Goal: Navigation & Orientation: Find specific page/section

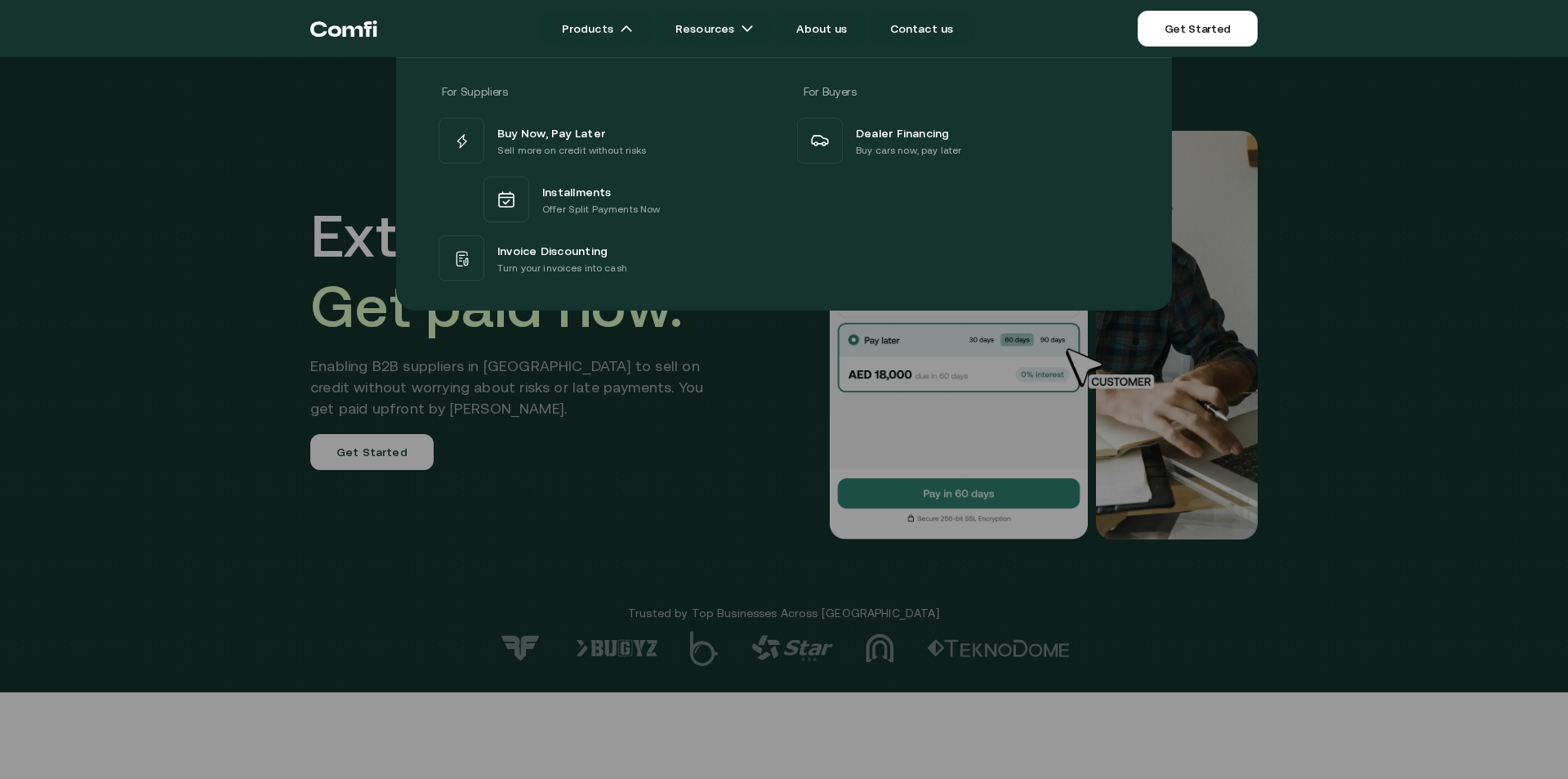
click at [829, 689] on div at bounding box center [784, 447] width 1568 height 779
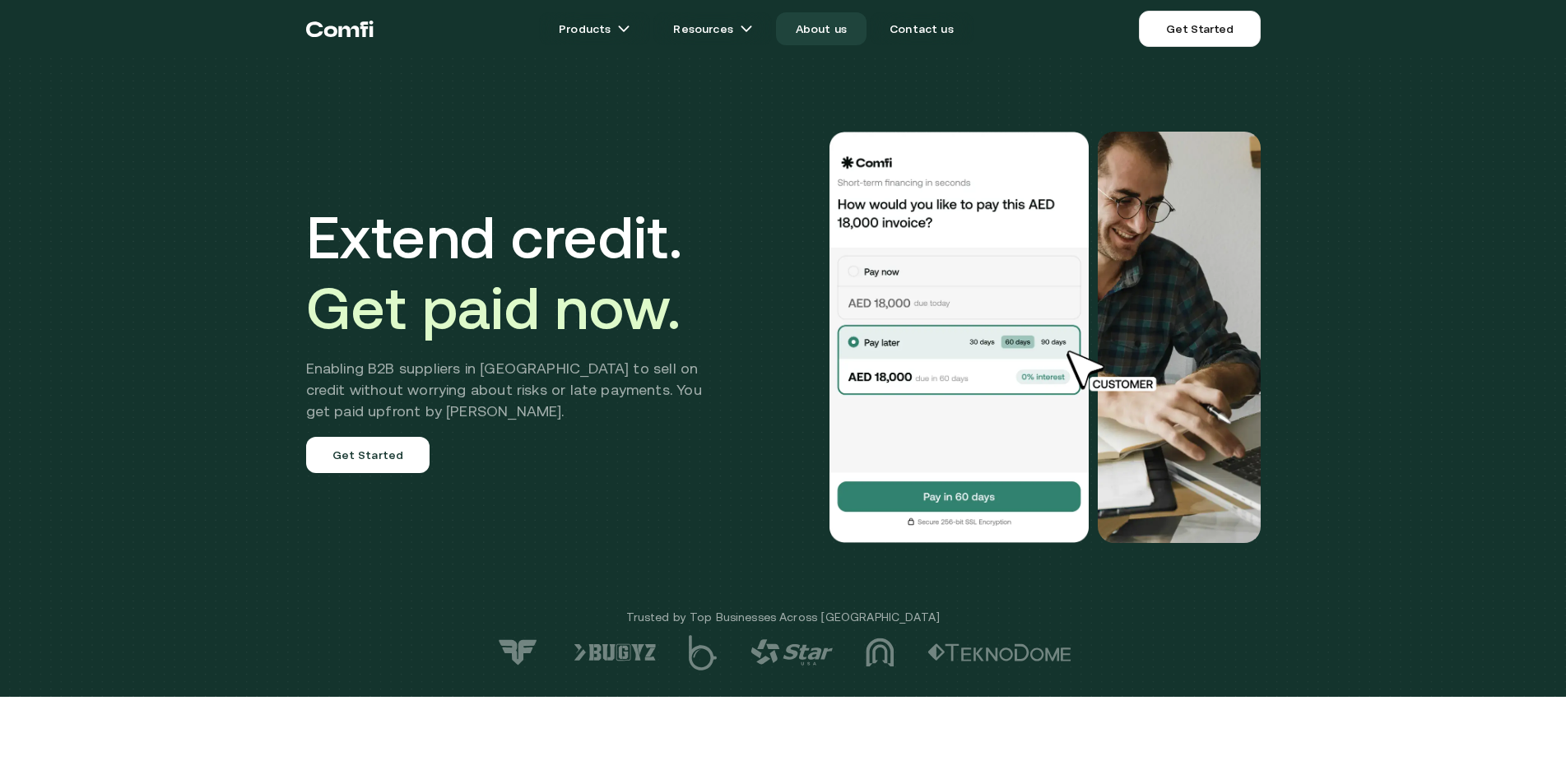
click at [822, 44] on link "About us" at bounding box center [821, 28] width 91 height 33
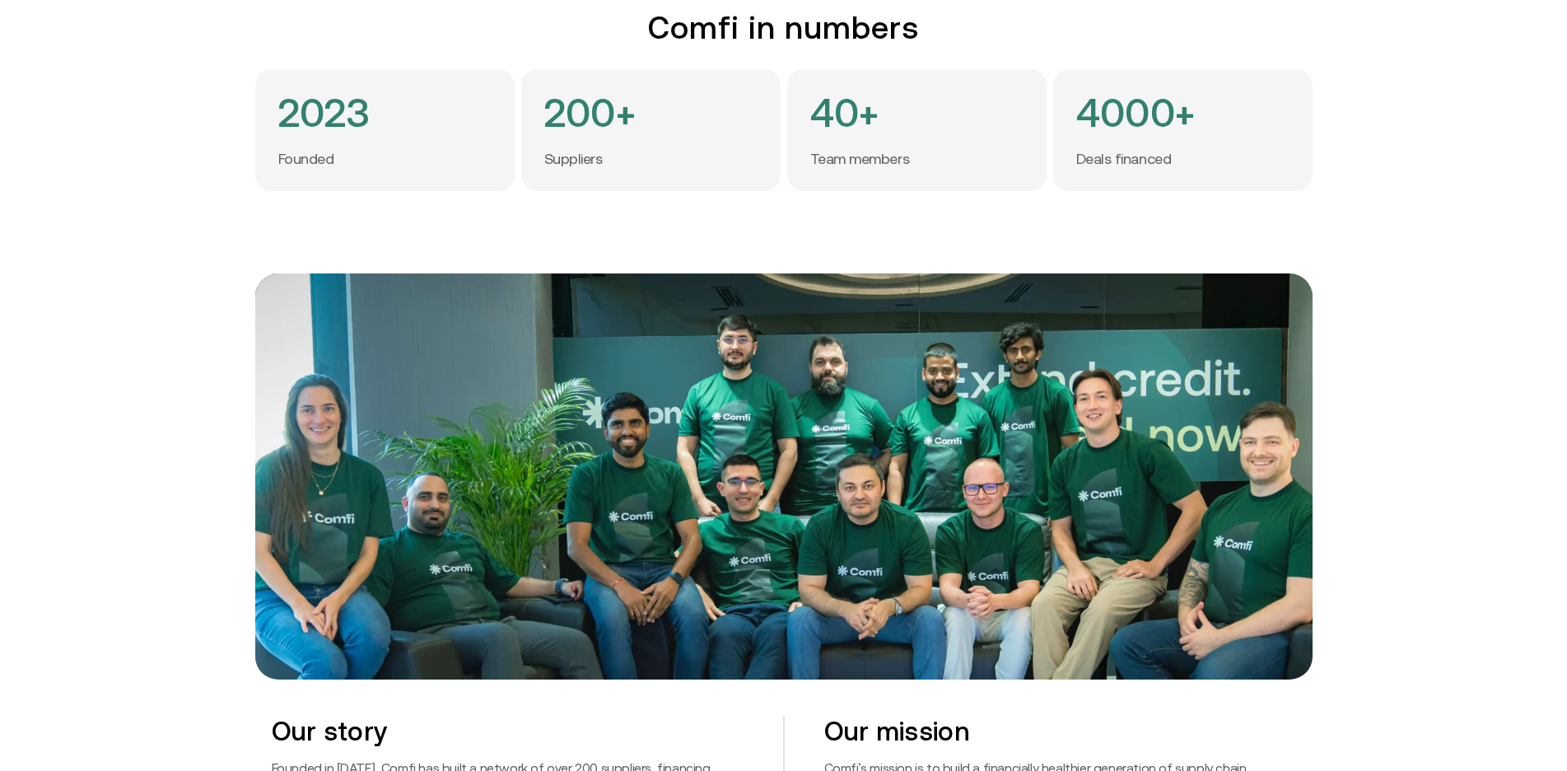
scroll to position [0, 14]
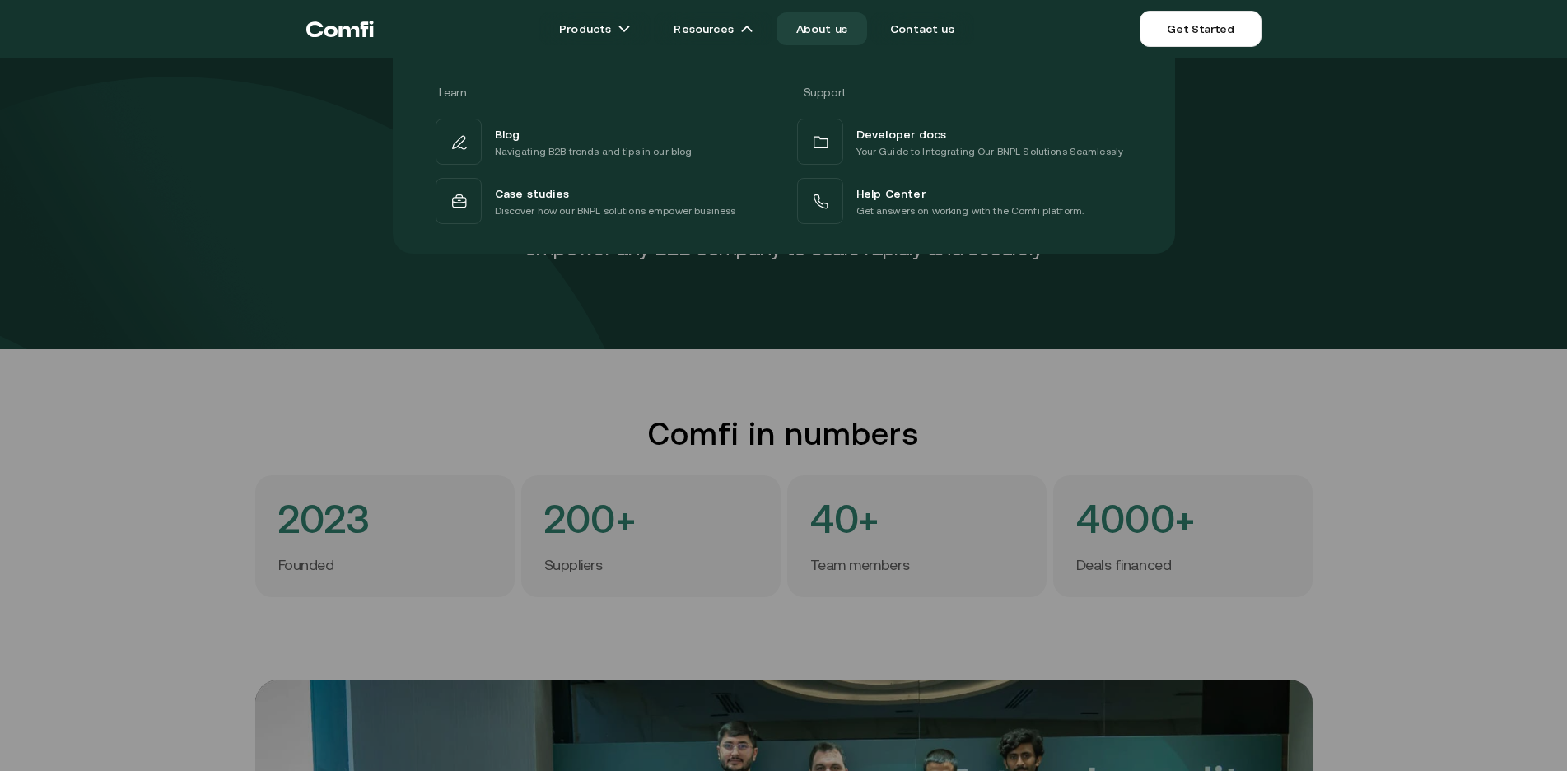
click at [826, 559] on div at bounding box center [783, 443] width 1567 height 771
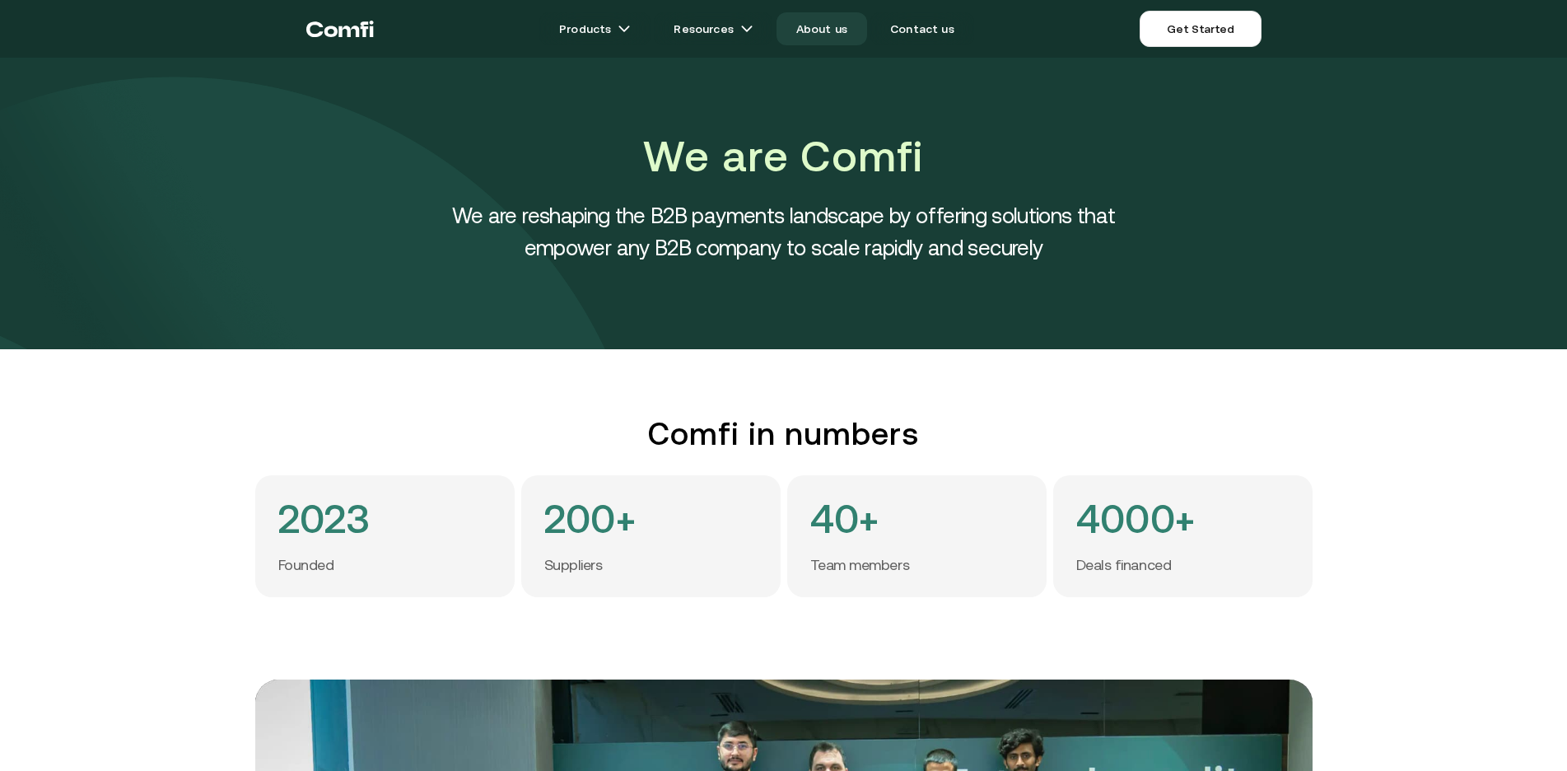
click at [852, 21] on link "About us" at bounding box center [822, 28] width 91 height 33
click at [837, 21] on link "About us" at bounding box center [822, 28] width 91 height 33
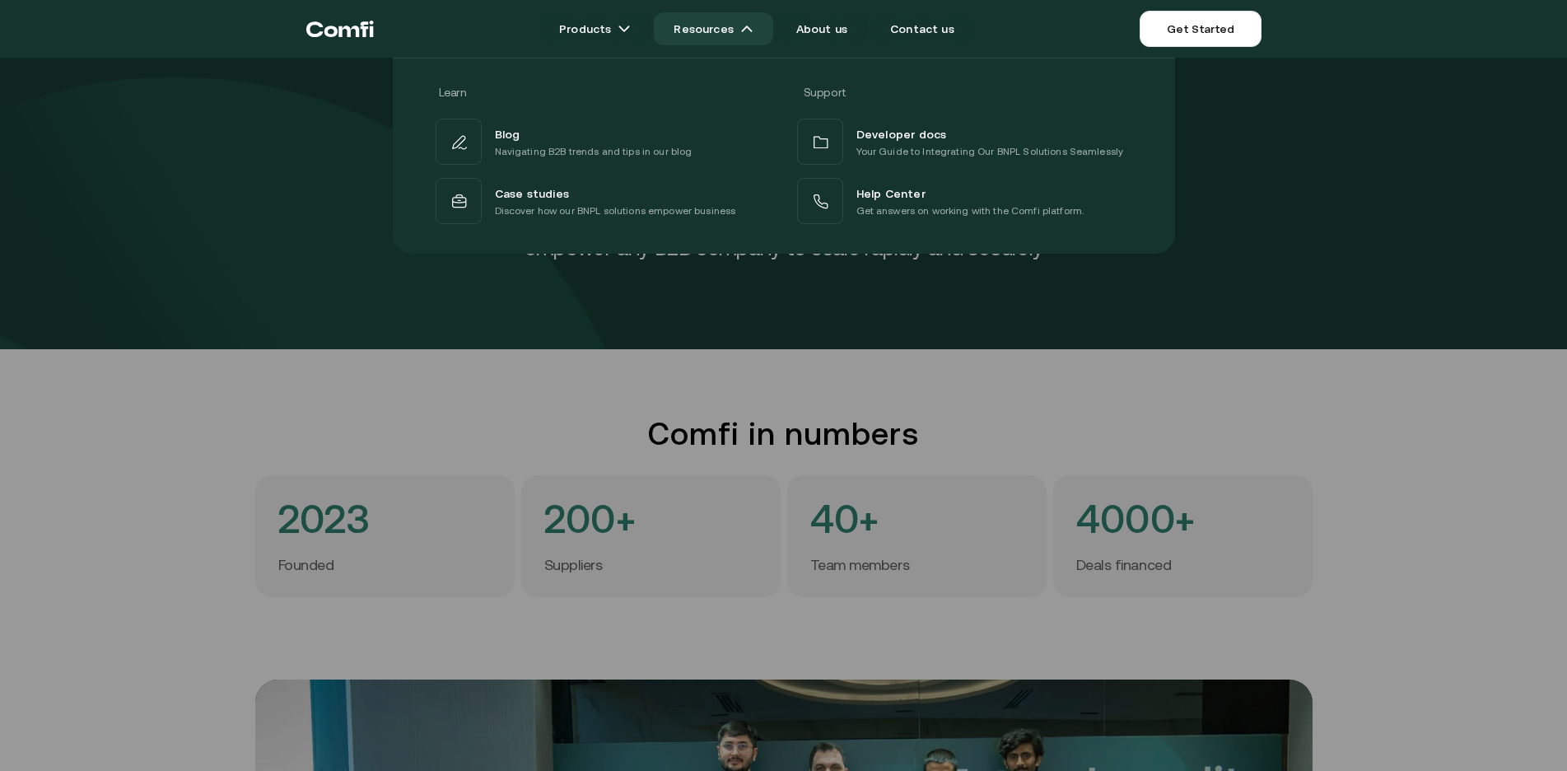
click at [666, 21] on link "Resources" at bounding box center [713, 28] width 119 height 33
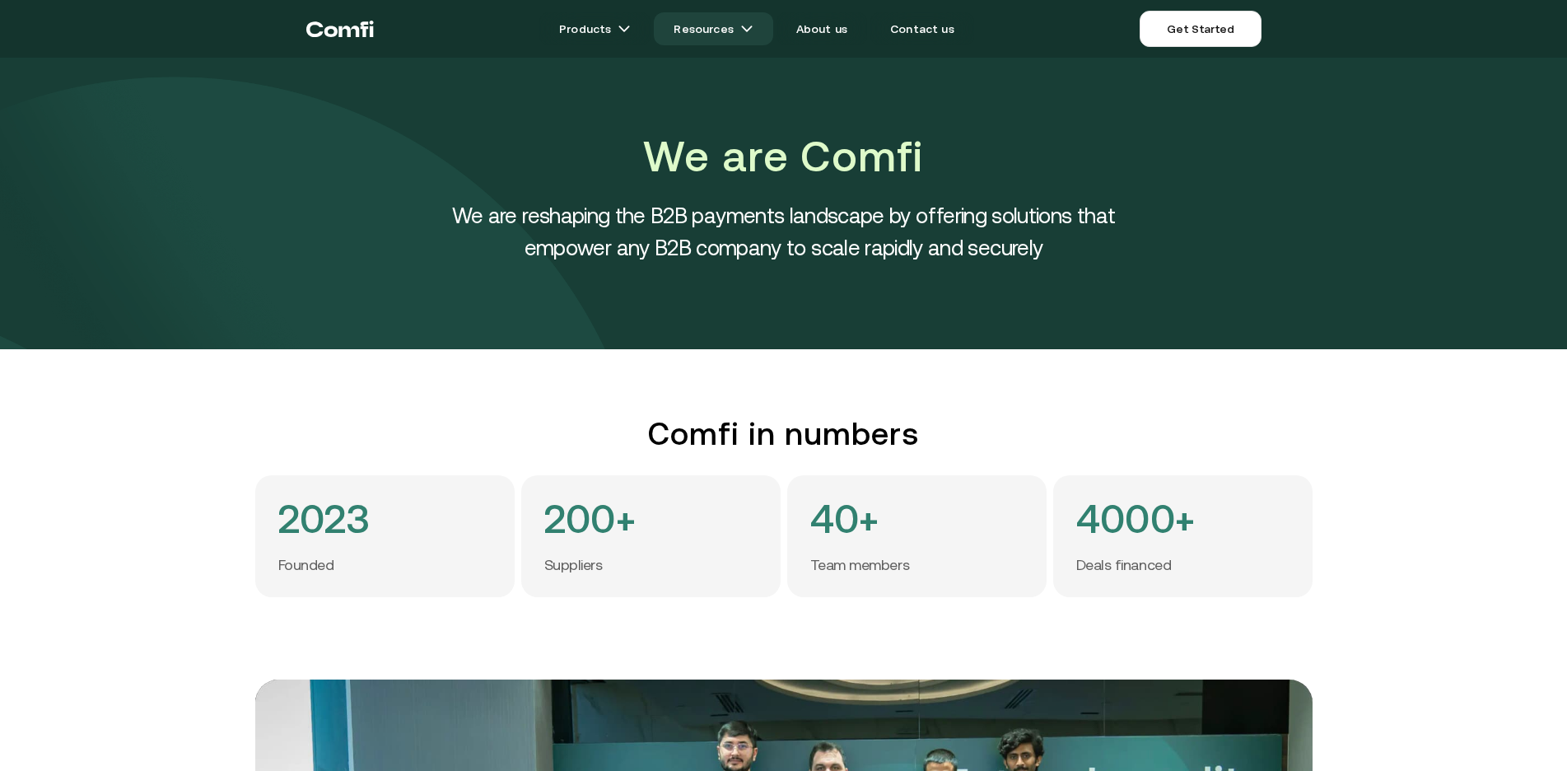
click at [666, 21] on link "Resources" at bounding box center [713, 28] width 119 height 33
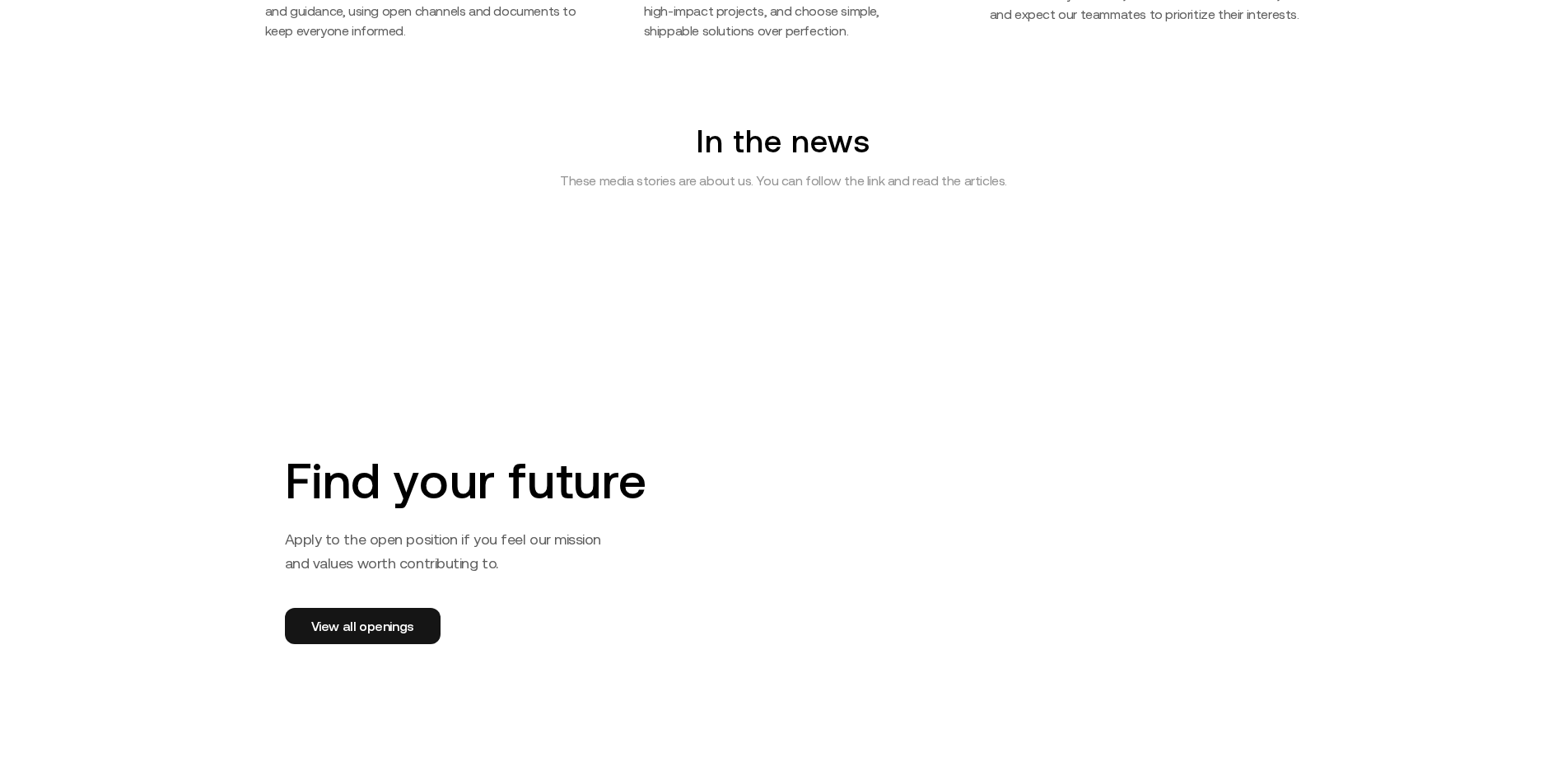
scroll to position [2303, 14]
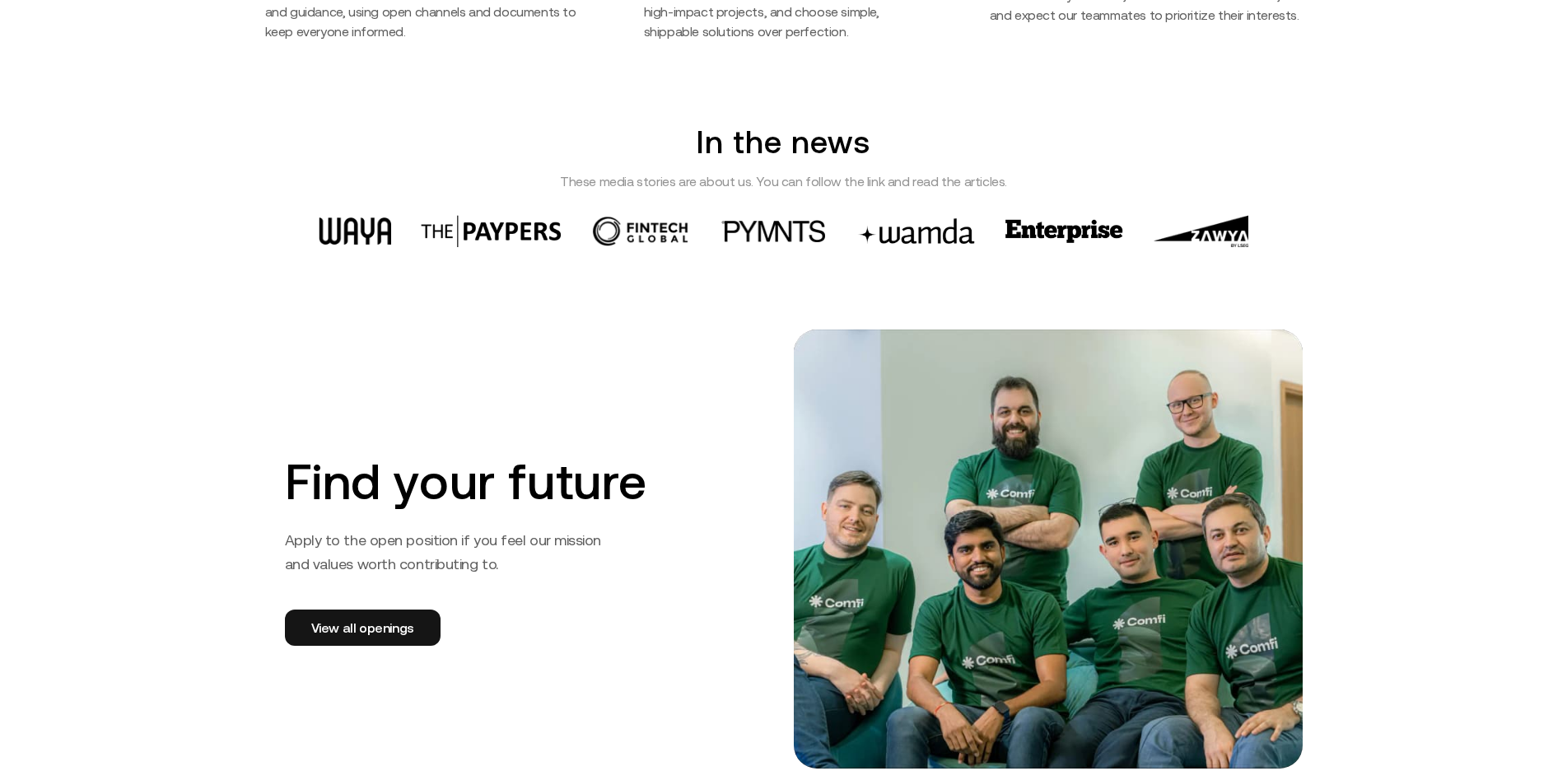
click at [1475, 607] on div "Find your future Apply to the open position if you feel our mission and values …" at bounding box center [783, 548] width 1567 height 439
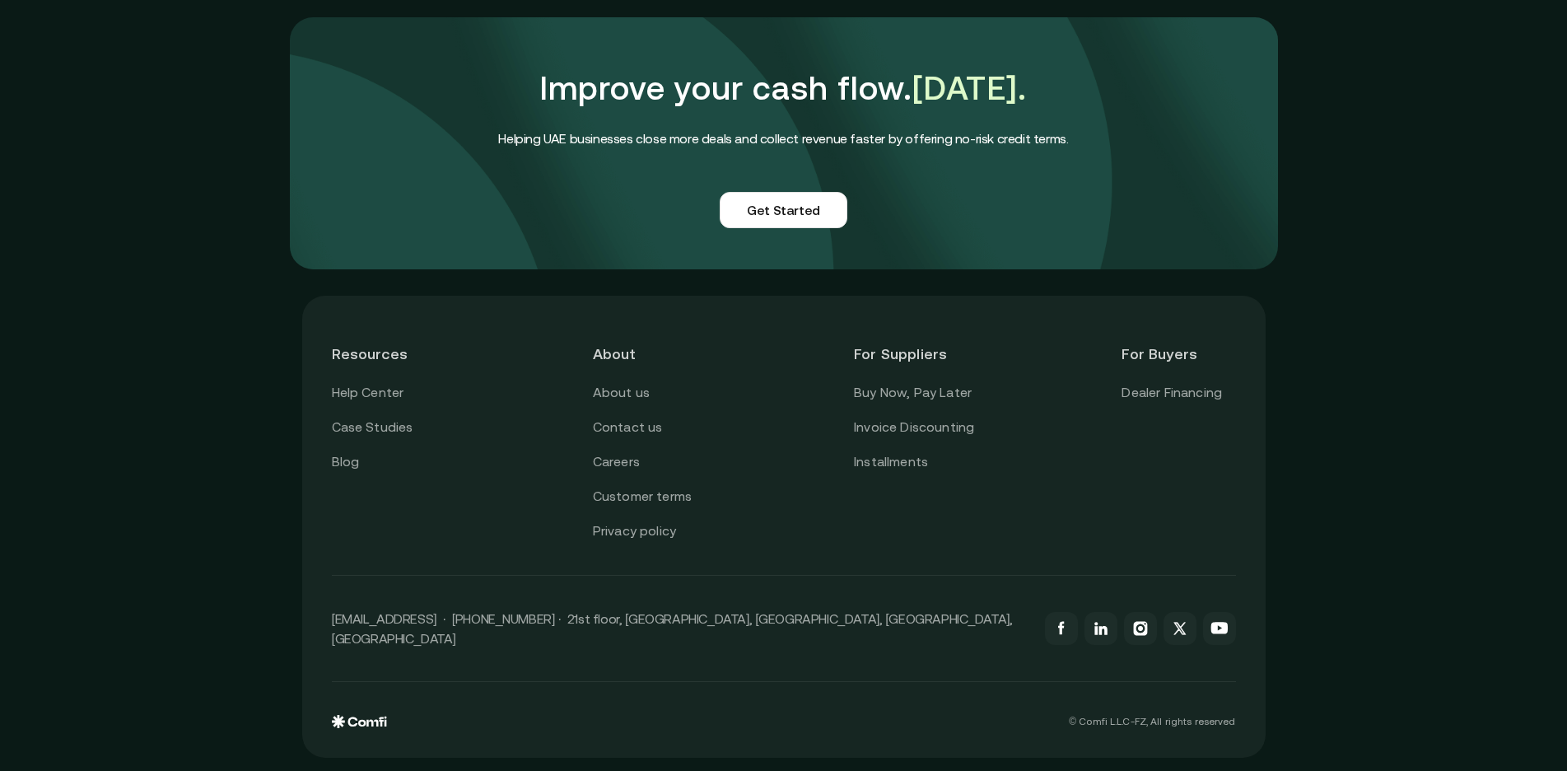
scroll to position [3987, 14]
